Goal: Transaction & Acquisition: Download file/media

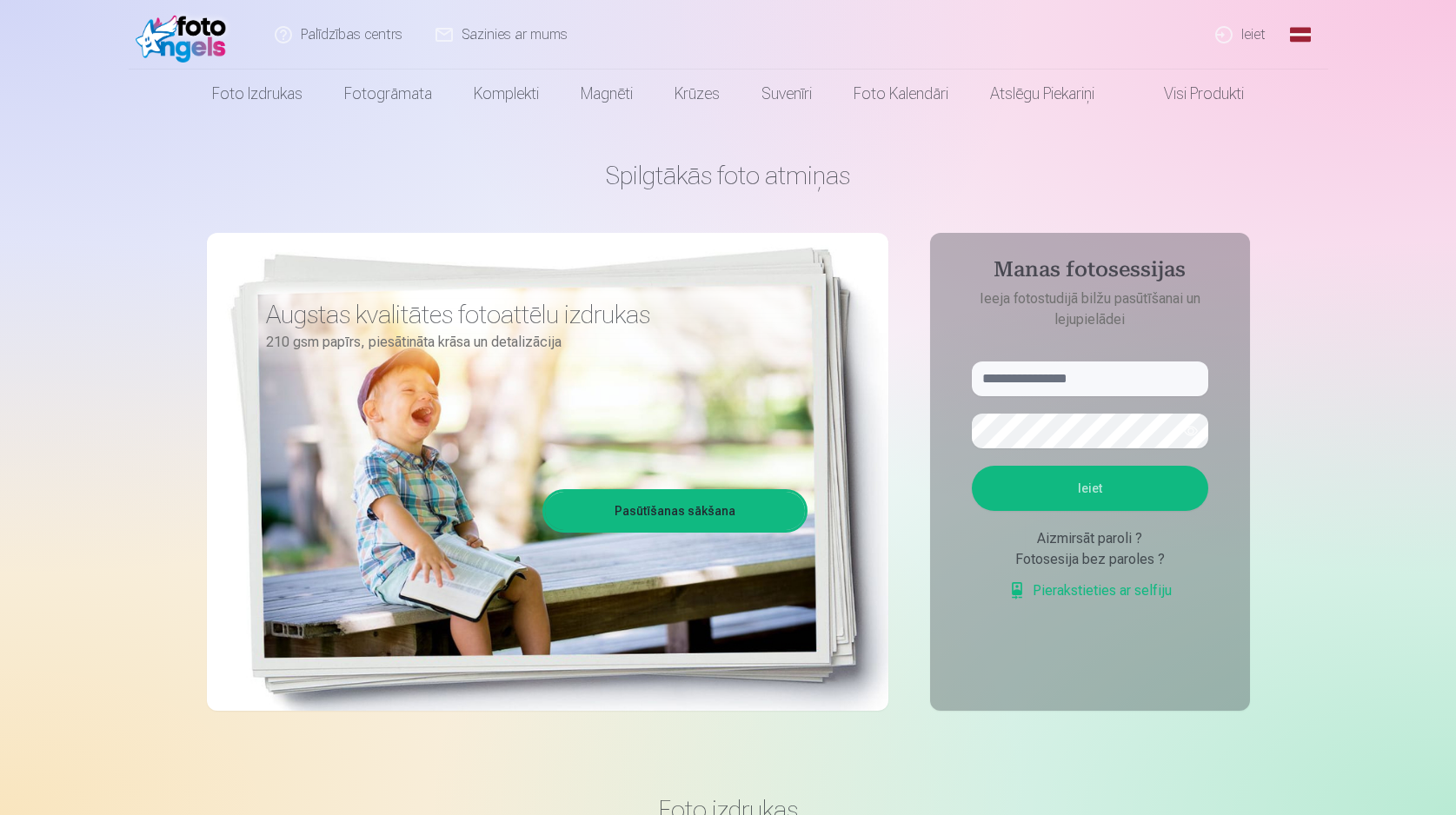
click at [1239, 36] on link "Ieiet" at bounding box center [1241, 35] width 83 height 69
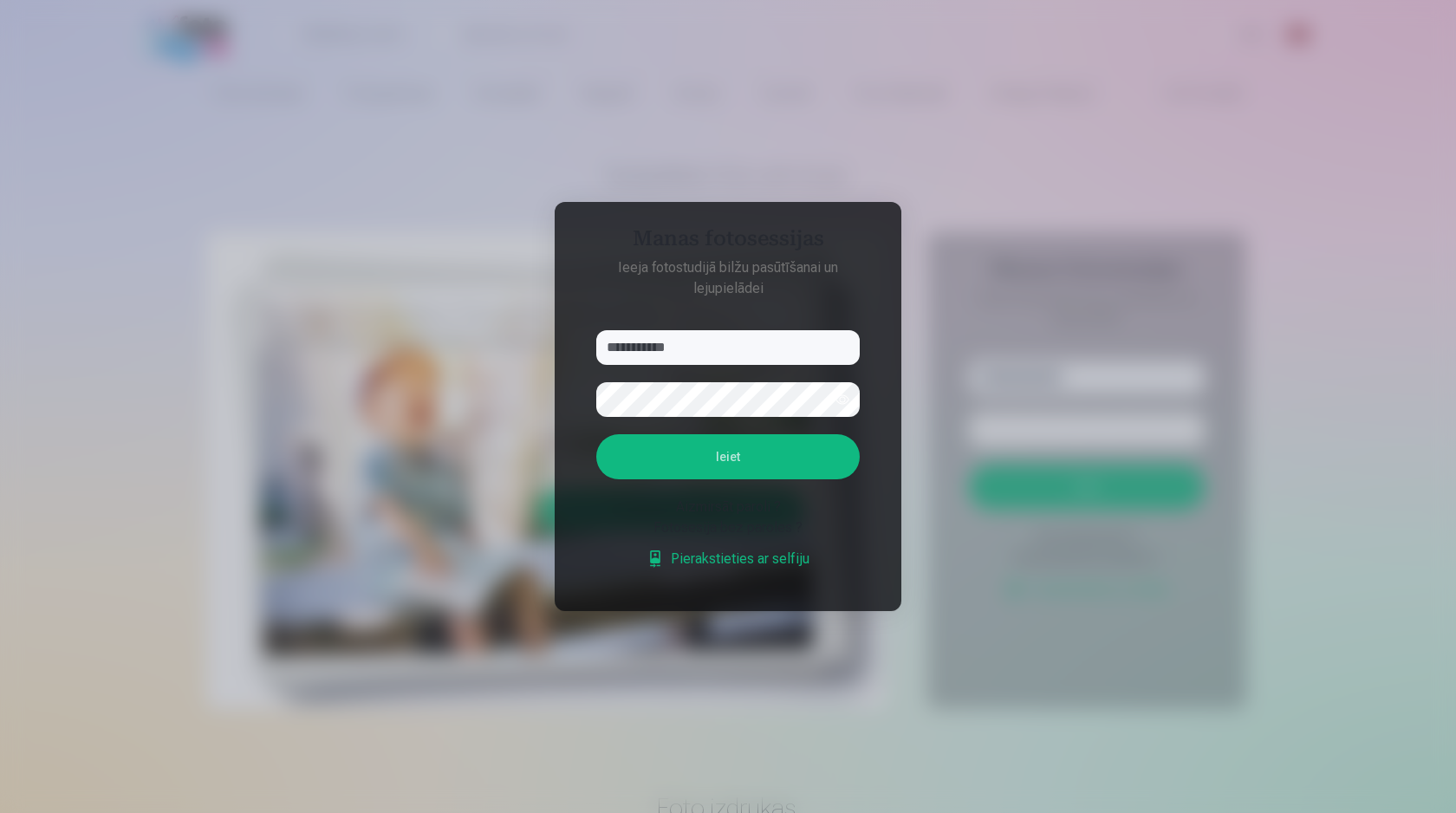
type input "**********"
click at [597, 435] on button "Ieiet" at bounding box center [728, 457] width 264 height 45
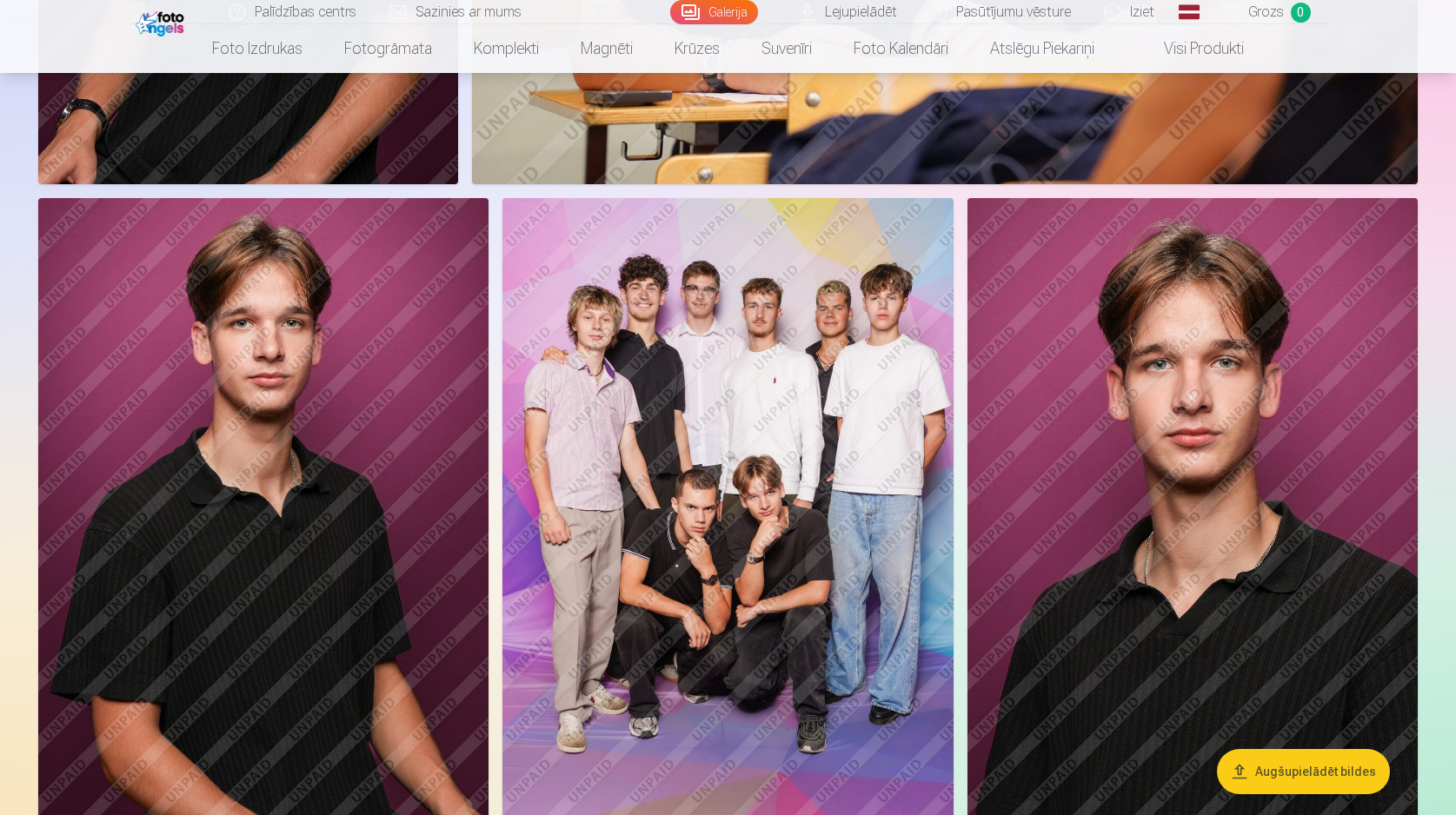
scroll to position [1288, 0]
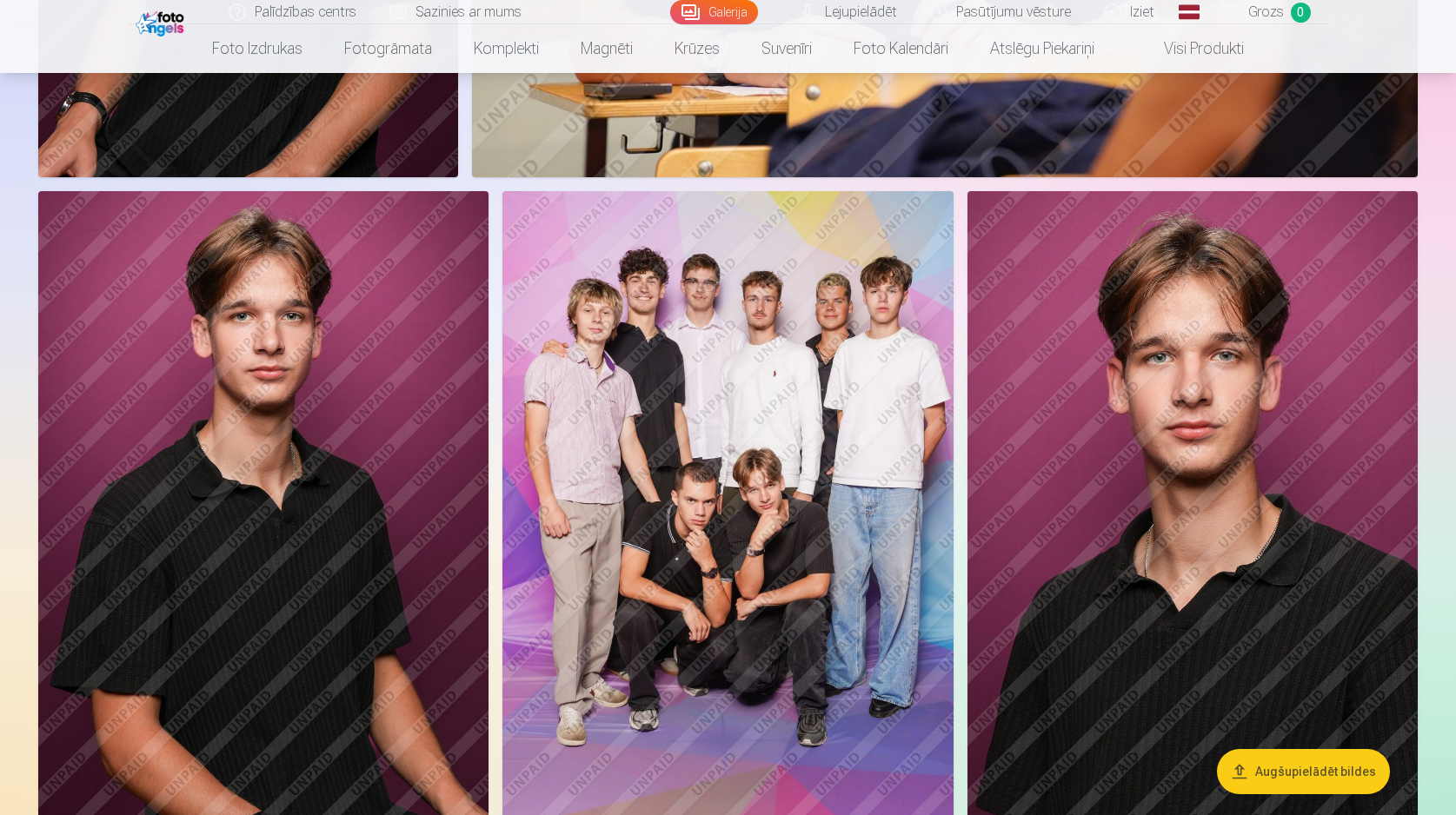
click at [1261, 775] on button "Augšupielādēt bildes" at bounding box center [1302, 771] width 173 height 46
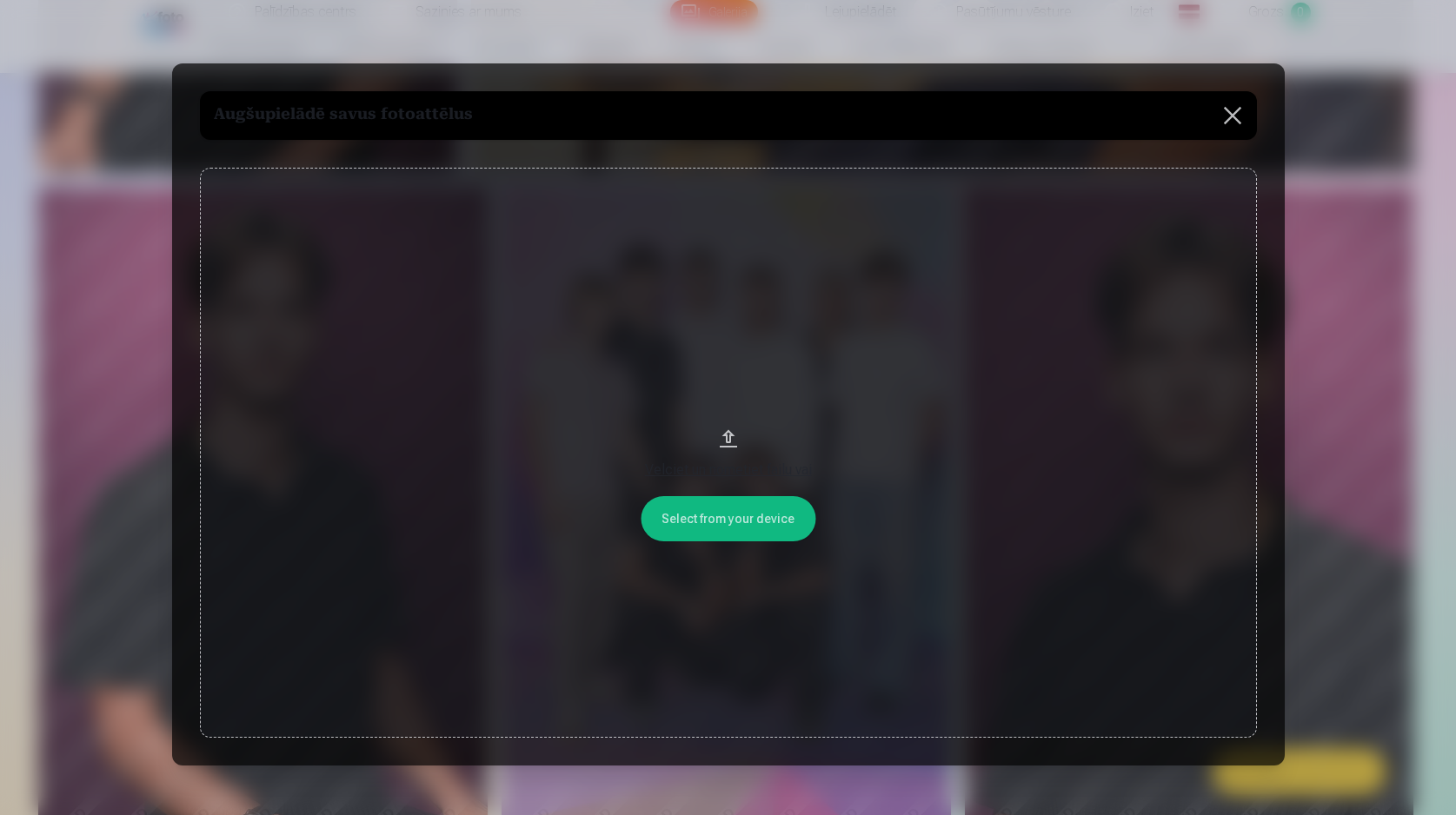
scroll to position [1290, 0]
click at [782, 526] on button "Velciet un nometiet failu vai" at bounding box center [730, 453] width 1057 height 570
click at [1227, 118] on button at bounding box center [1233, 115] width 49 height 49
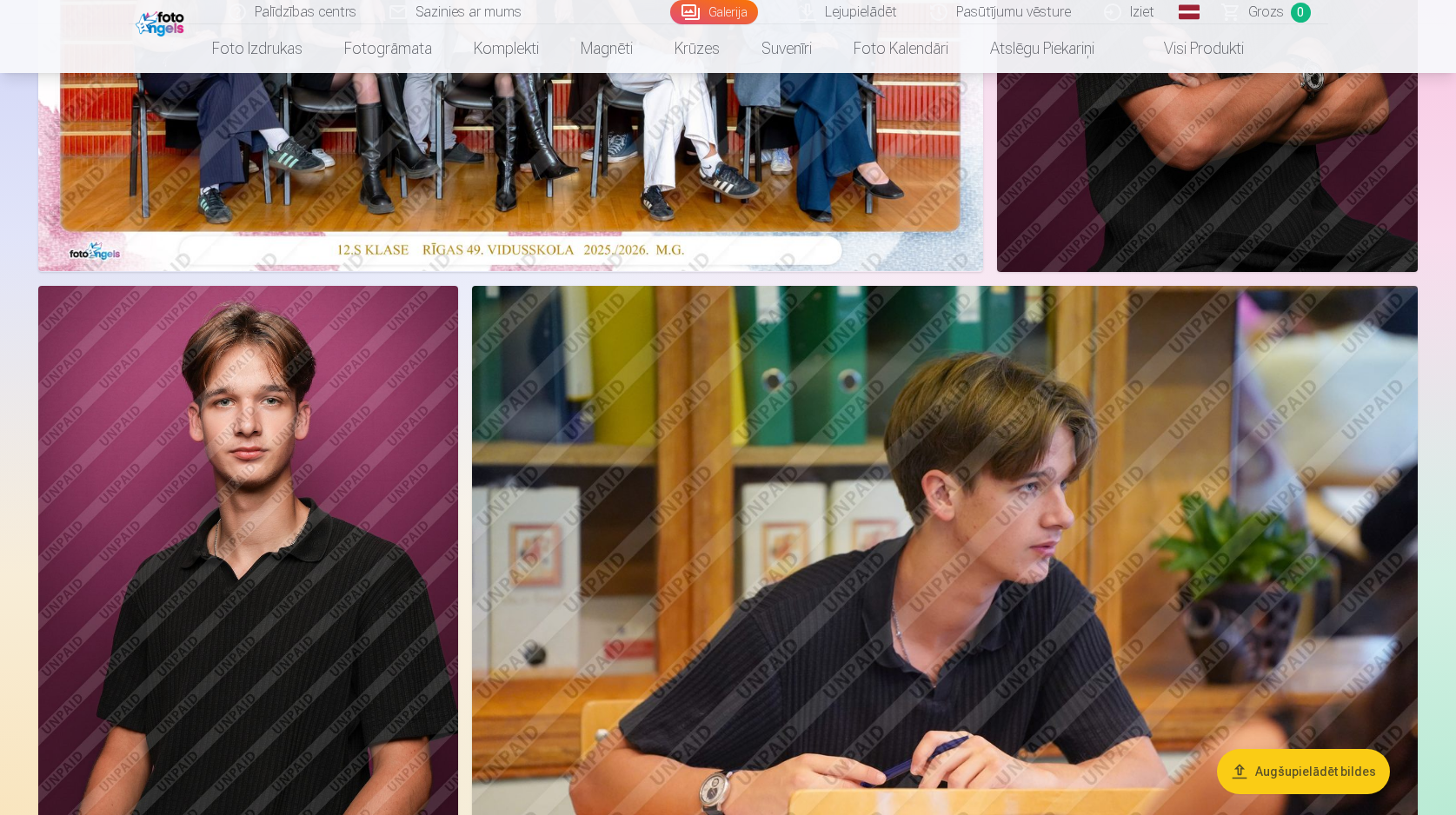
scroll to position [521, 0]
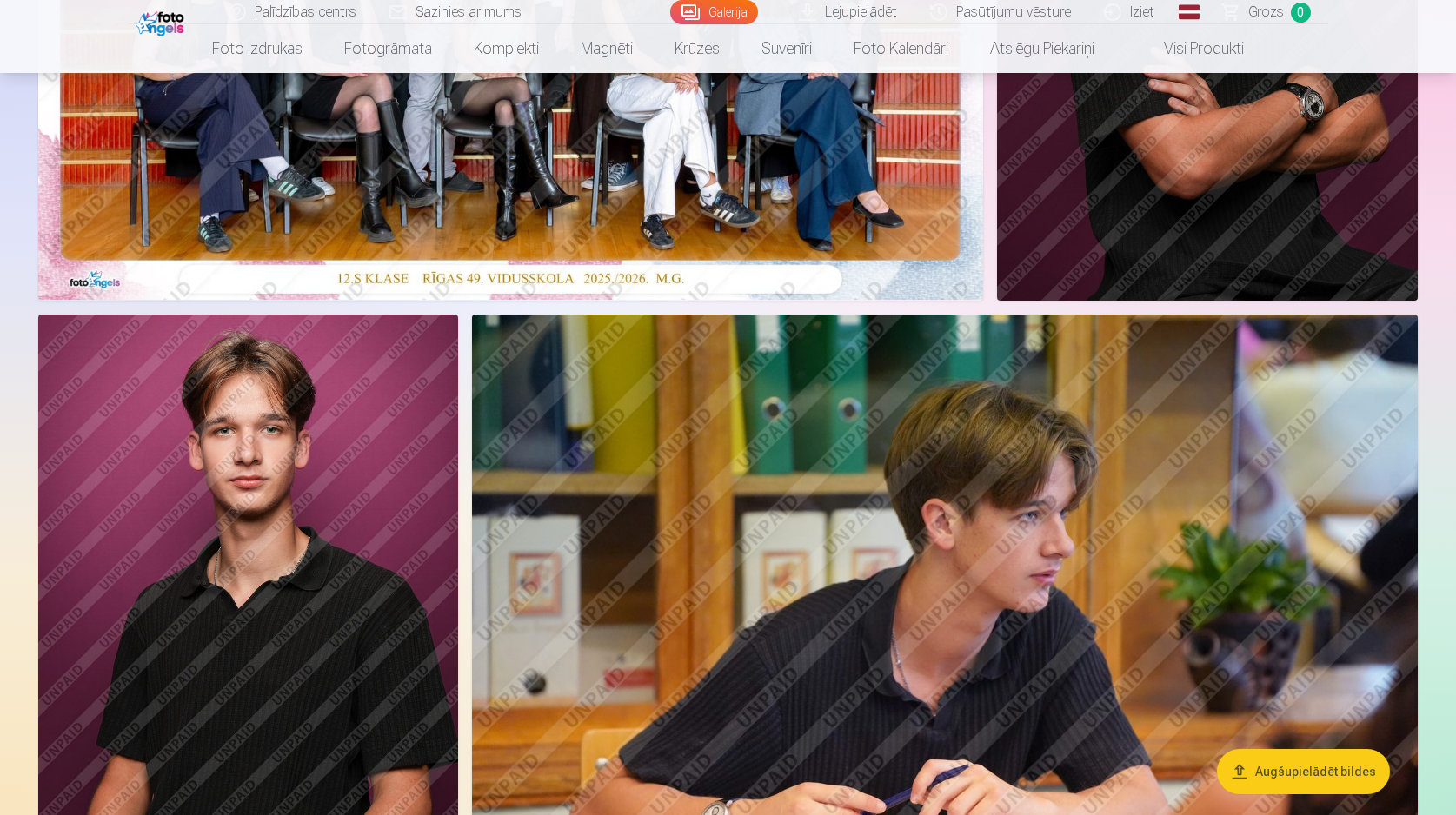
click at [868, 8] on link "Lejupielādēt" at bounding box center [849, 12] width 131 height 25
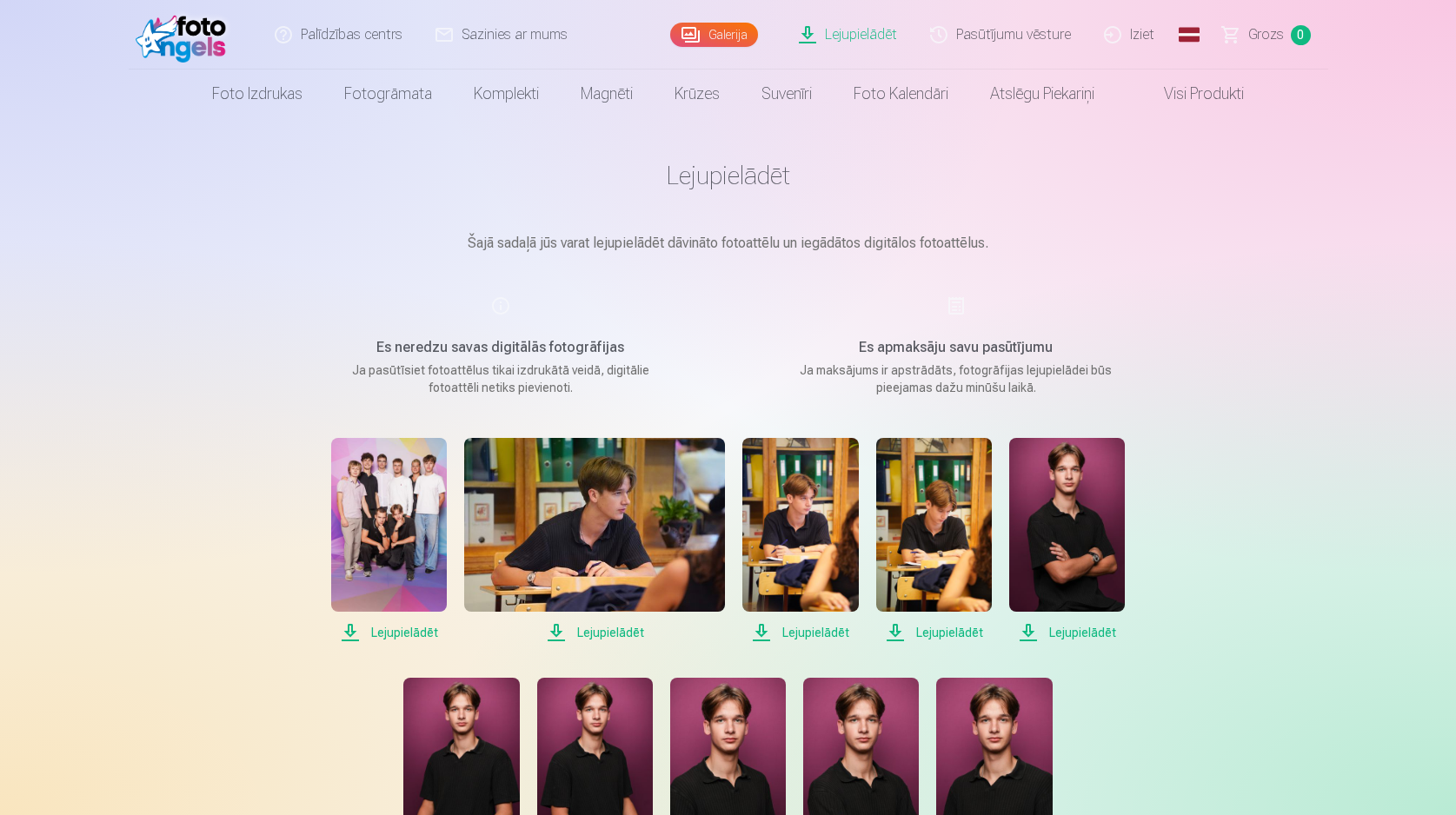
click at [864, 39] on link "Lejupielādēt" at bounding box center [849, 35] width 131 height 69
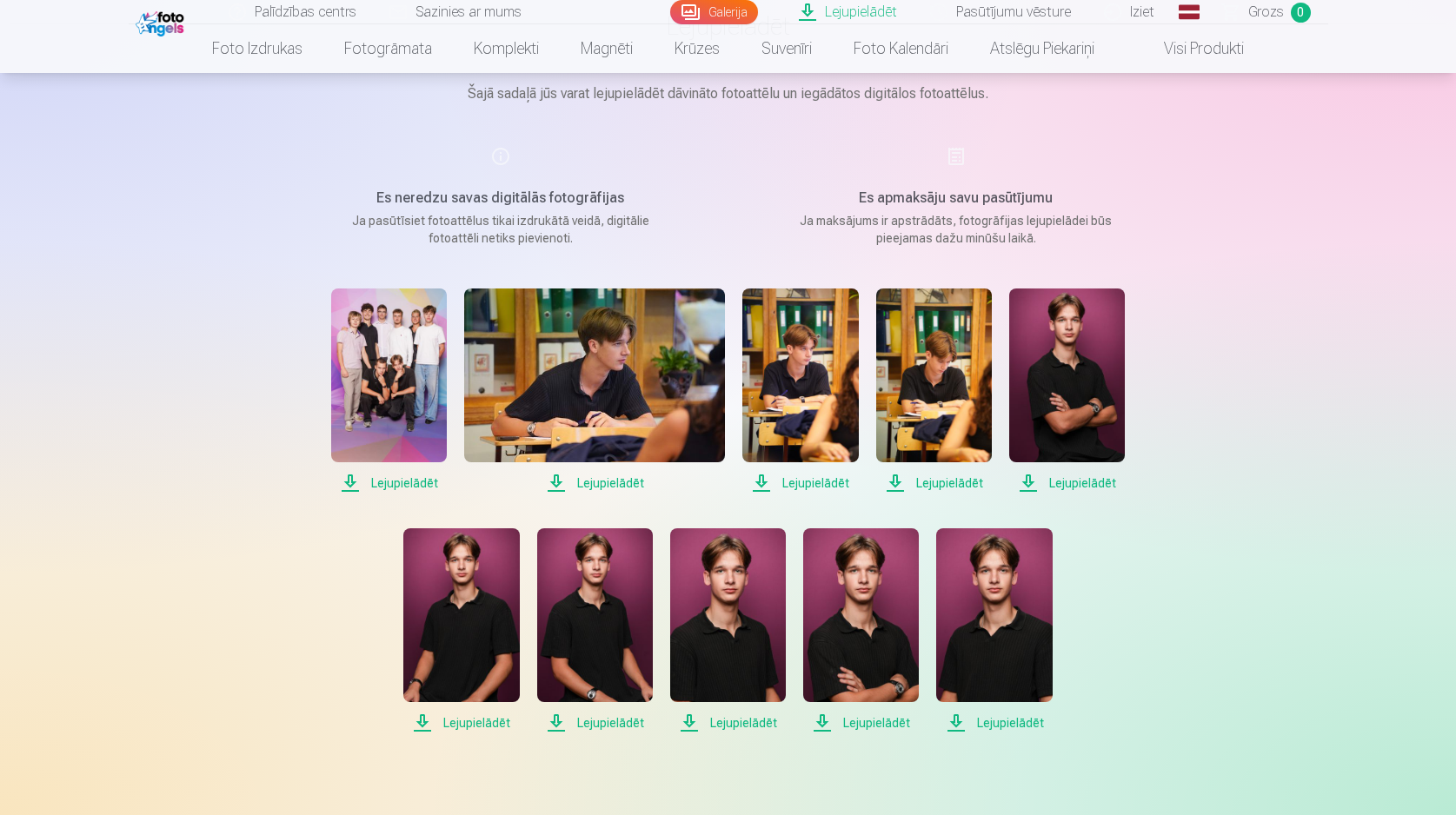
scroll to position [151, 0]
click at [474, 726] on span "Lejupielādēt" at bounding box center [461, 722] width 116 height 21
click at [622, 723] on span "Lejupielādēt" at bounding box center [594, 722] width 116 height 21
click at [693, 726] on span "Lejupielādēt" at bounding box center [728, 722] width 116 height 21
click at [968, 720] on span "Lejupielādēt" at bounding box center [993, 722] width 116 height 21
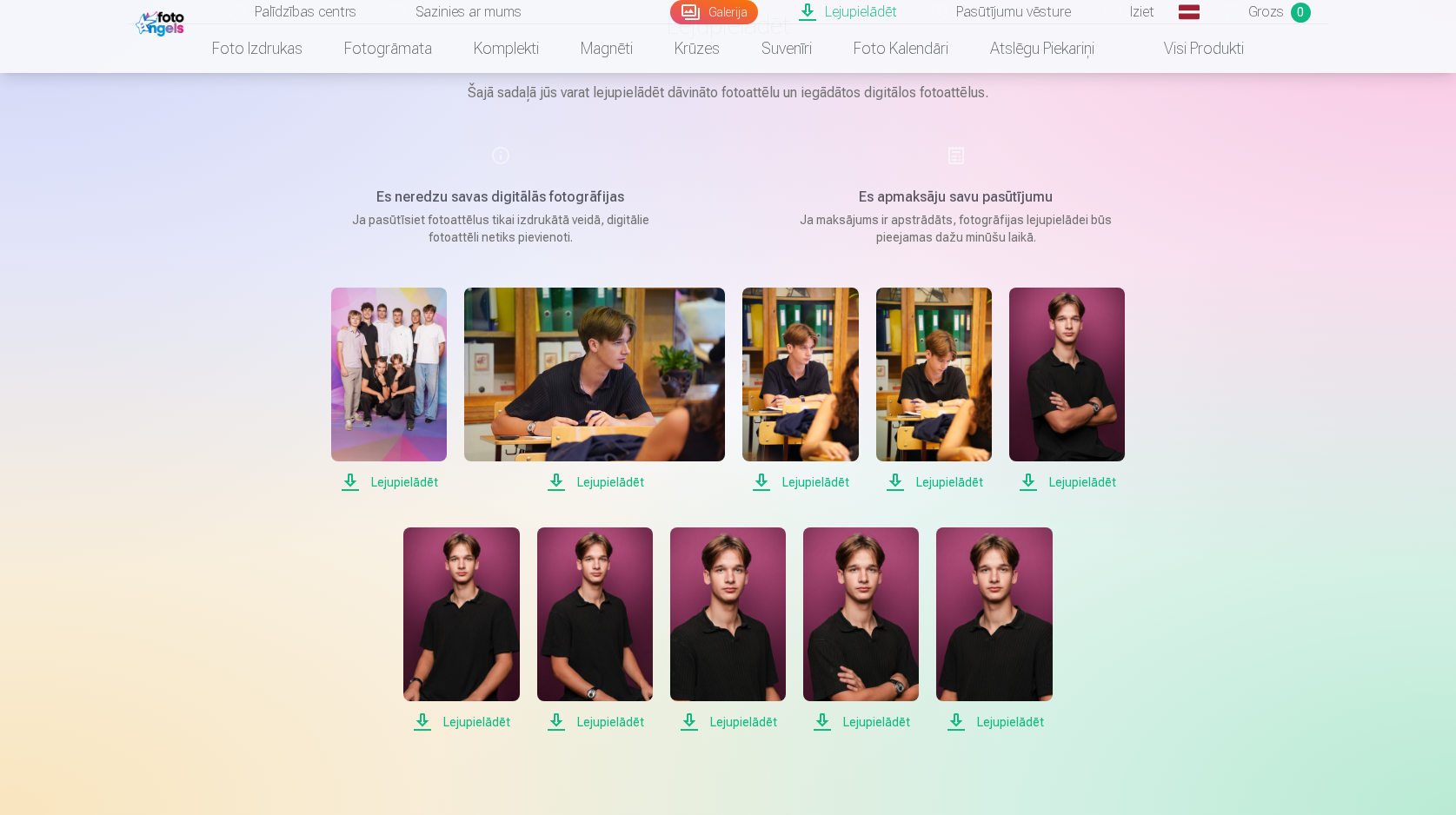
click at [1053, 493] on div "Lejupielādēt Lejupielādēt Lejupielādēt Lejupielādēt Lejupielādēt Lejupielādēt L…" at bounding box center [728, 509] width 869 height 445
click at [1047, 478] on span "Lejupielādēt" at bounding box center [1067, 481] width 116 height 21
click at [938, 481] on span "Lejupielādēt" at bounding box center [933, 481] width 116 height 21
click at [790, 481] on span "Lejupielādēt" at bounding box center [799, 481] width 116 height 21
click at [605, 478] on span "Lejupielādēt" at bounding box center [594, 481] width 260 height 21
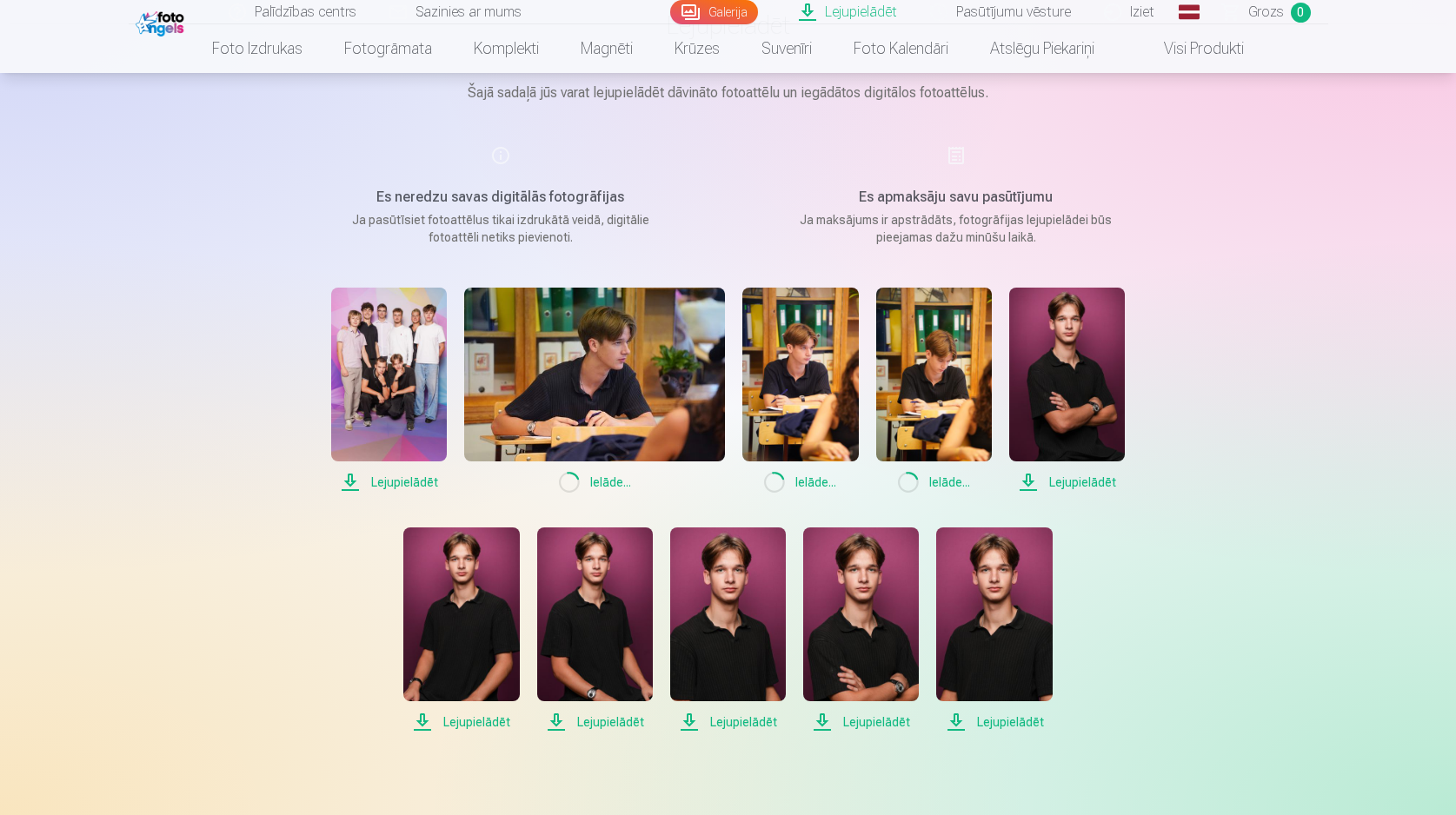
click at [379, 476] on span "Lejupielādēt" at bounding box center [388, 481] width 116 height 21
click at [1207, 103] on div "Lejupielādēt Šajā sadaļā jūs varat lejupielādēt dāvināto fotoattēlu un iegādāto…" at bounding box center [728, 571] width 1043 height 1444
click at [736, 721] on span "Lejupielādēt" at bounding box center [728, 722] width 116 height 21
click at [848, 720] on span "Lejupielādēt" at bounding box center [861, 722] width 116 height 21
click at [980, 724] on span "Lejupielādēt" at bounding box center [993, 722] width 116 height 21
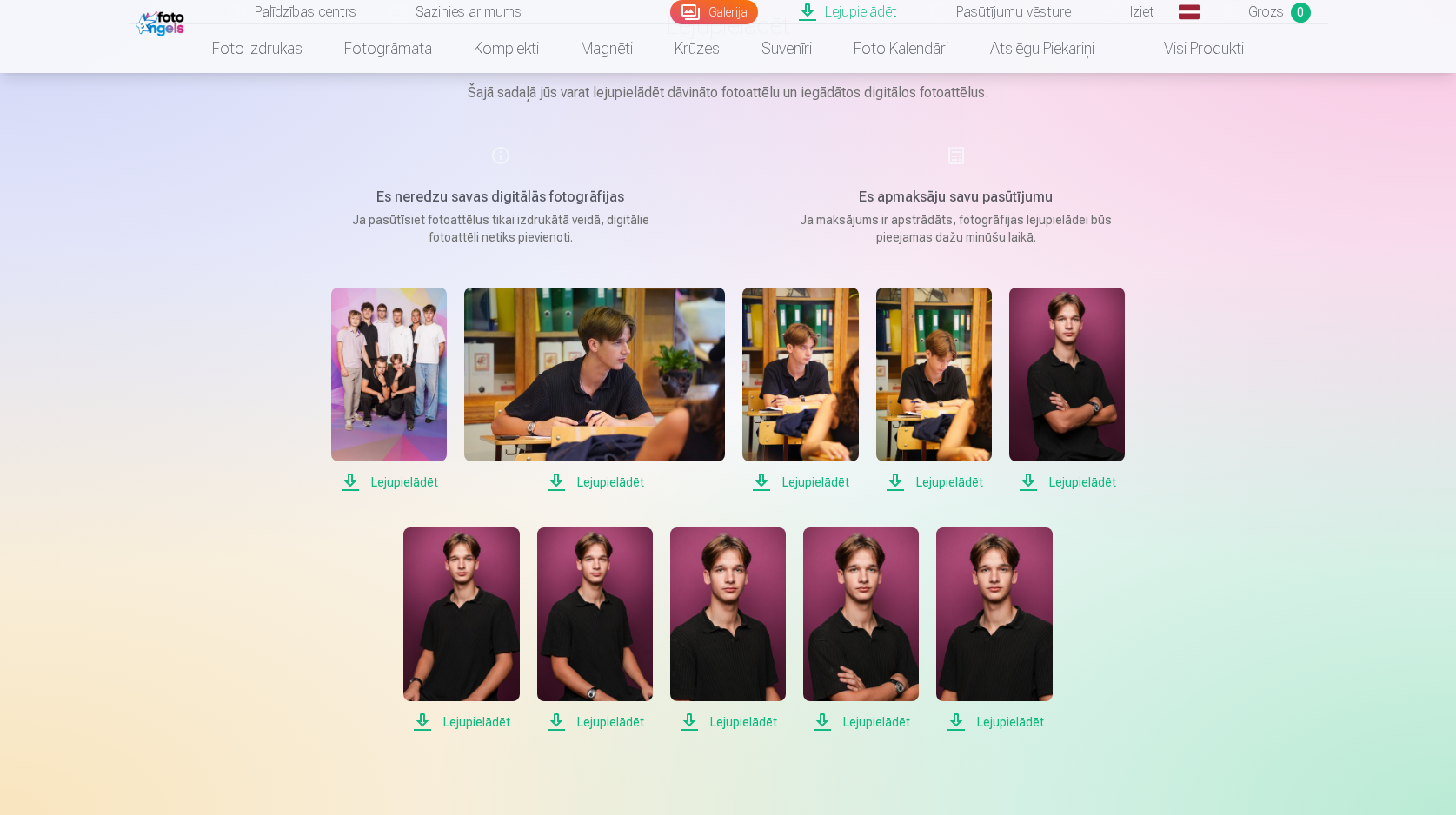
click at [1068, 484] on span "Lejupielādēt" at bounding box center [1067, 481] width 116 height 21
click at [948, 488] on span "Lejupielādēt" at bounding box center [933, 481] width 116 height 21
click at [828, 482] on span "Lejupielādēt" at bounding box center [799, 481] width 116 height 21
click at [621, 477] on span "Lejupielādēt" at bounding box center [594, 481] width 260 height 21
click at [400, 484] on span "Lejupielādēt" at bounding box center [388, 481] width 116 height 21
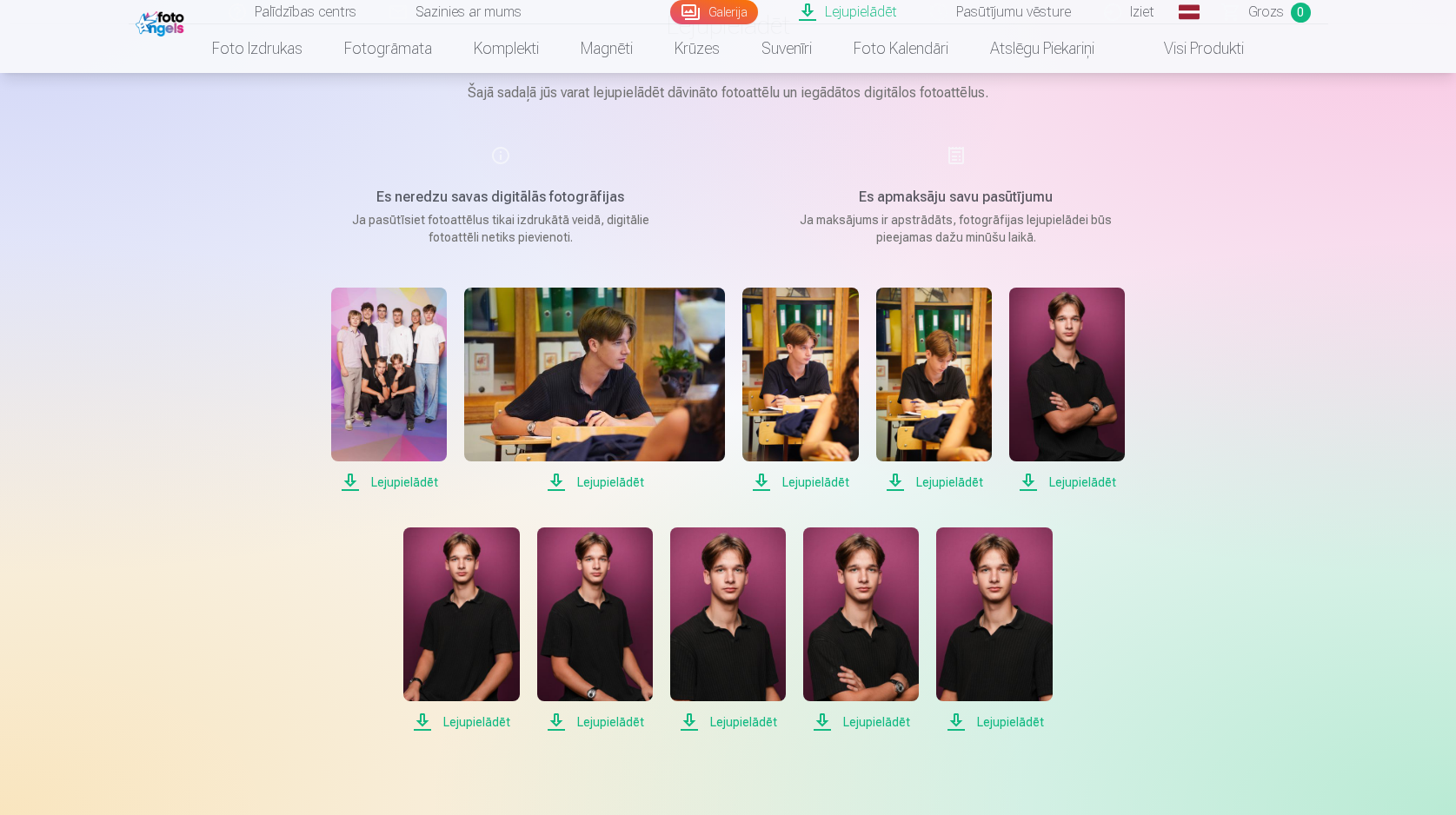
click at [1042, 408] on img at bounding box center [1067, 373] width 116 height 173
click at [1100, 19] on link "Iziet" at bounding box center [1130, 12] width 83 height 25
